Goal: Information Seeking & Learning: Check status

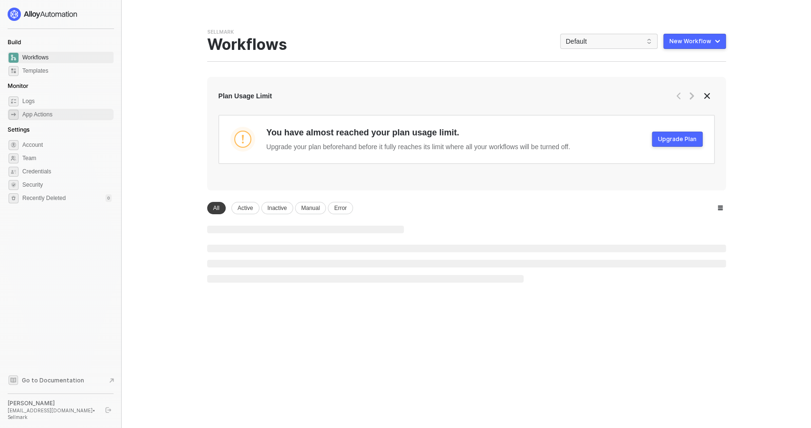
click at [52, 115] on div "App Actions" at bounding box center [37, 115] width 30 height 8
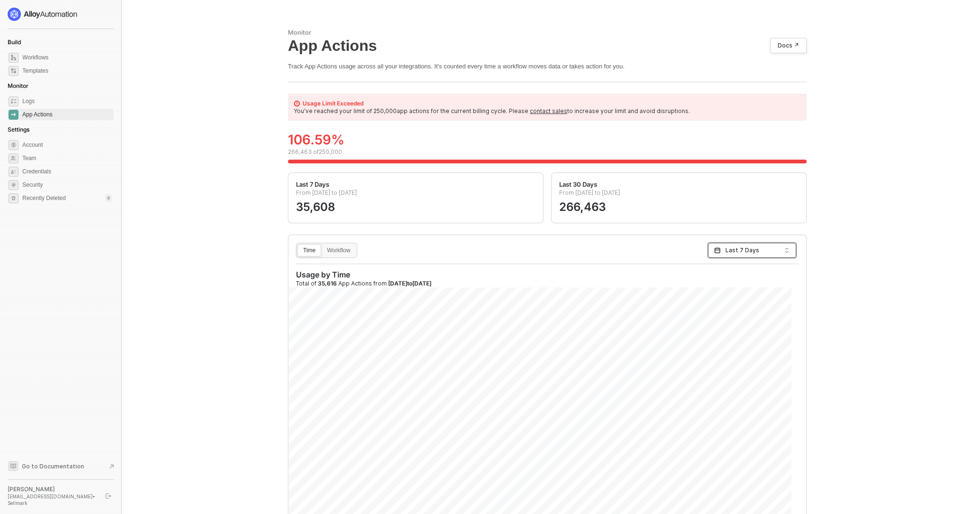
click at [744, 252] on span "Last 7 Days" at bounding box center [752, 250] width 53 height 14
click at [744, 299] on div "Last 3 Months" at bounding box center [752, 302] width 73 height 10
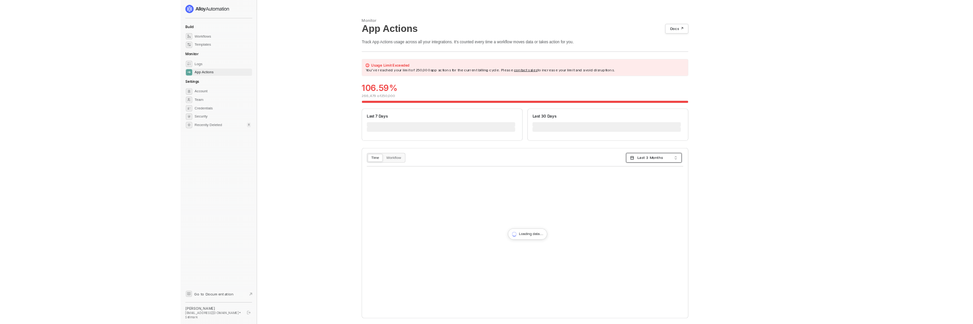
scroll to position [19, 0]
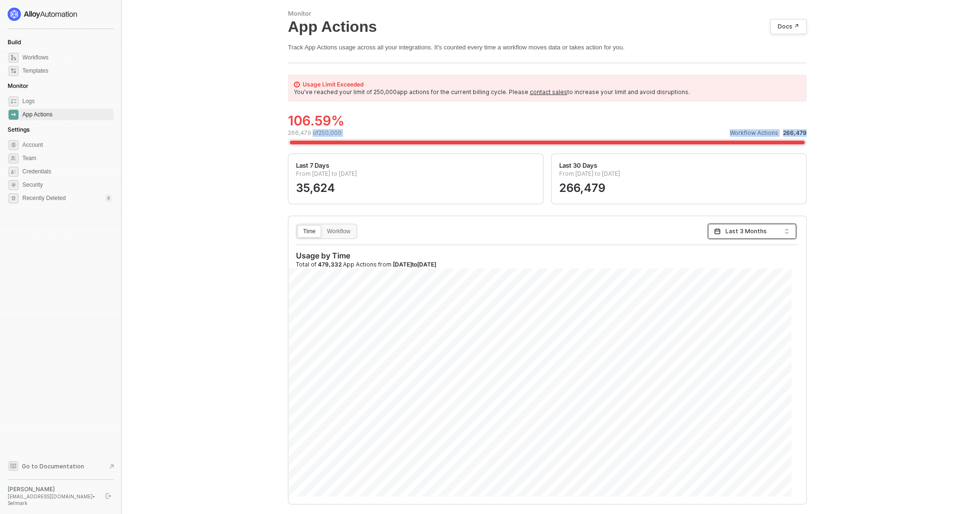
click at [351, 136] on div "106.59 % 266,479 of 250,000 Workflow Actions 266,479" at bounding box center [547, 133] width 519 height 40
click at [384, 126] on div "106.59 % 266,479 of 250,000 Workflow Actions 266,479" at bounding box center [547, 124] width 519 height 23
click at [742, 235] on span "Last 3 Months" at bounding box center [752, 231] width 53 height 14
click at [617, 247] on div "Time Workflow Last 3 Months Usage by Time Total of 479,332 App Actions from 202…" at bounding box center [547, 360] width 518 height 288
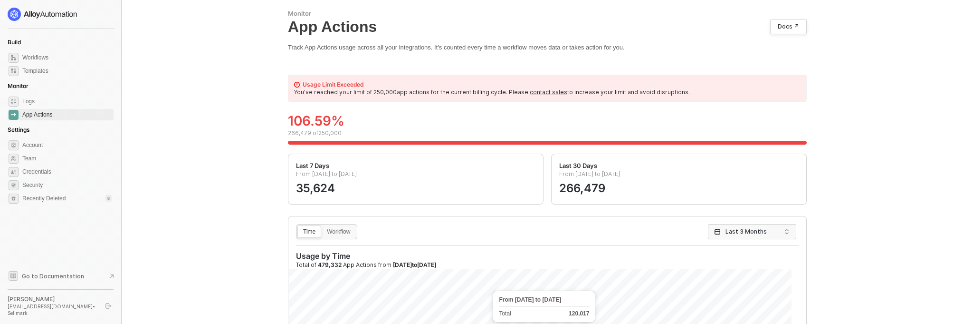
scroll to position [53, 0]
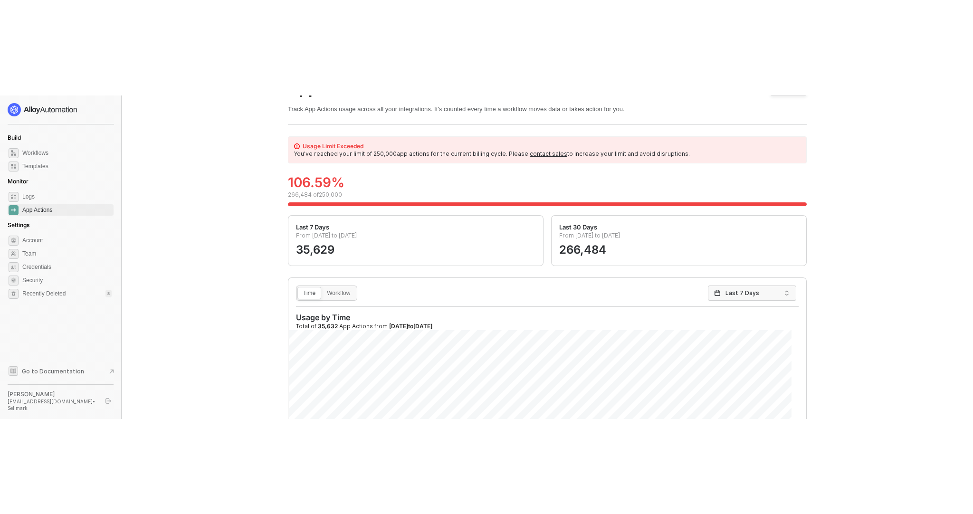
scroll to position [38, 0]
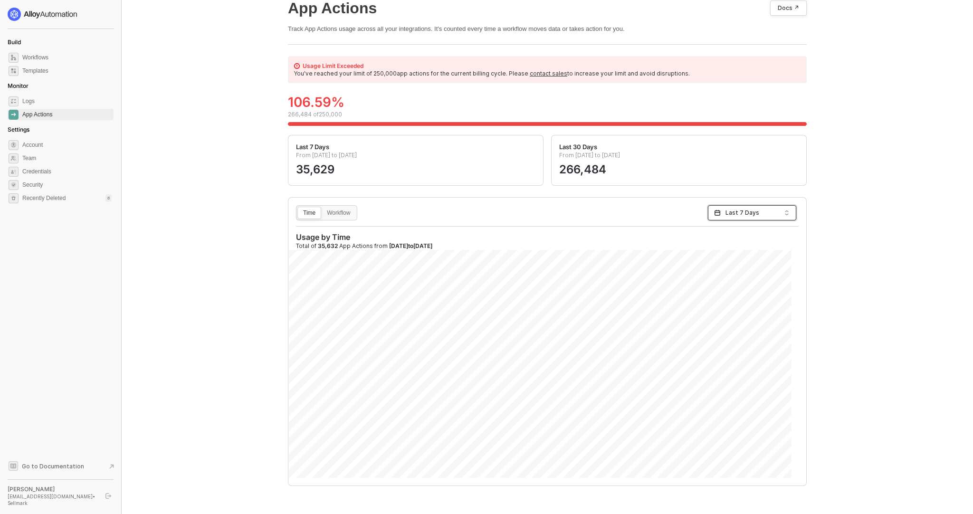
click at [729, 213] on span "Last 7 Days" at bounding box center [752, 213] width 53 height 14
click at [733, 261] on div "Last 3 Months" at bounding box center [752, 264] width 73 height 10
click at [221, 274] on div "Monitor App Actions Docs ↗ Track App Actions usage across all your integrations…" at bounding box center [548, 238] width 852 height 552
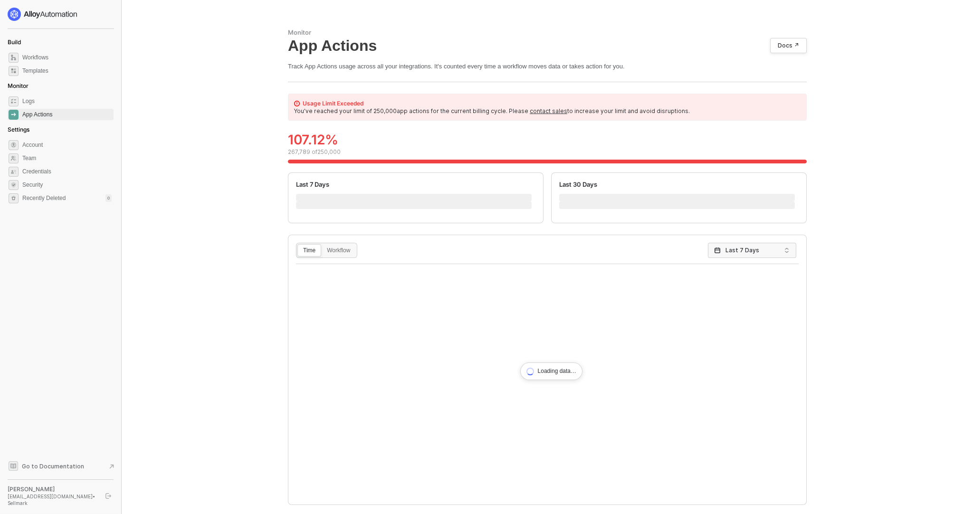
click at [221, 274] on div "Monitor App Actions Docs ↗ Track App Actions usage across all your integrations…" at bounding box center [548, 267] width 852 height 534
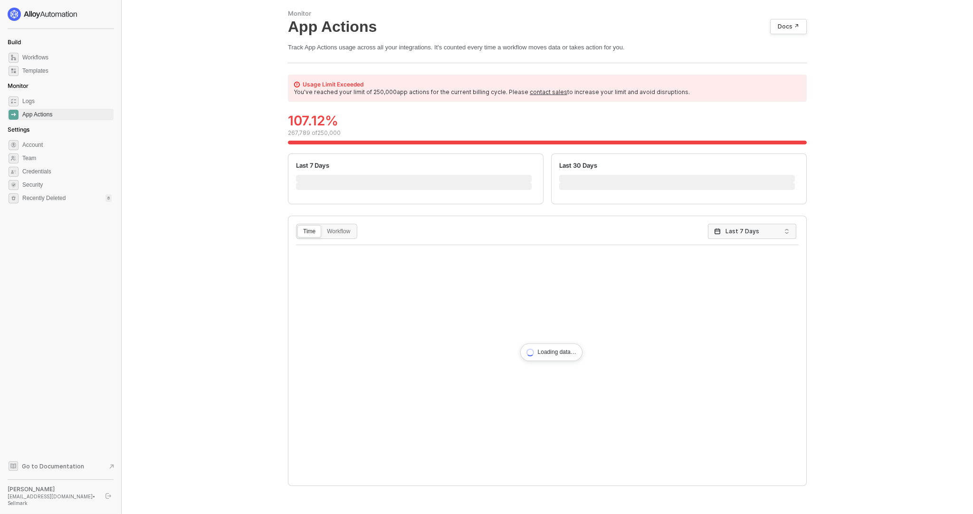
scroll to position [15, 0]
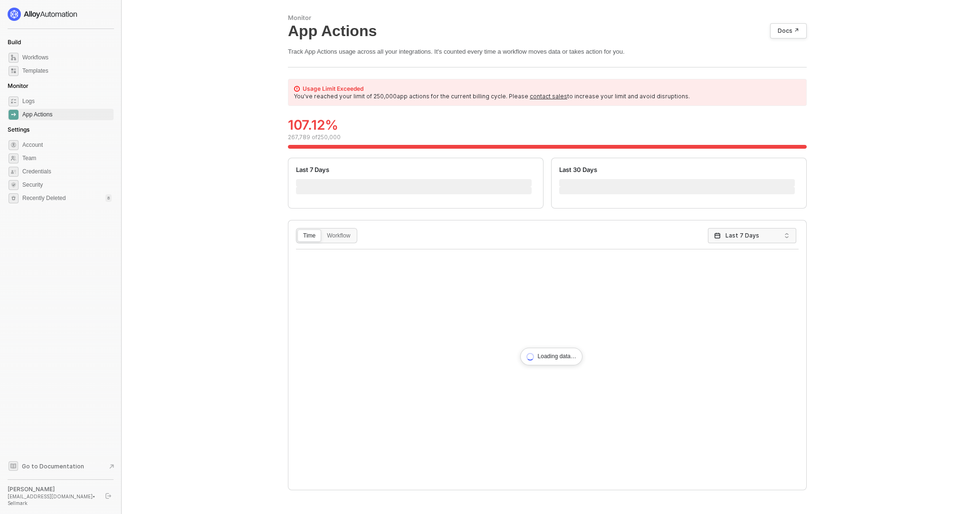
click at [219, 393] on div "Monitor App Actions Docs ↗ Track App Actions usage across all your integrations…" at bounding box center [548, 252] width 852 height 534
